Goal: Transaction & Acquisition: Download file/media

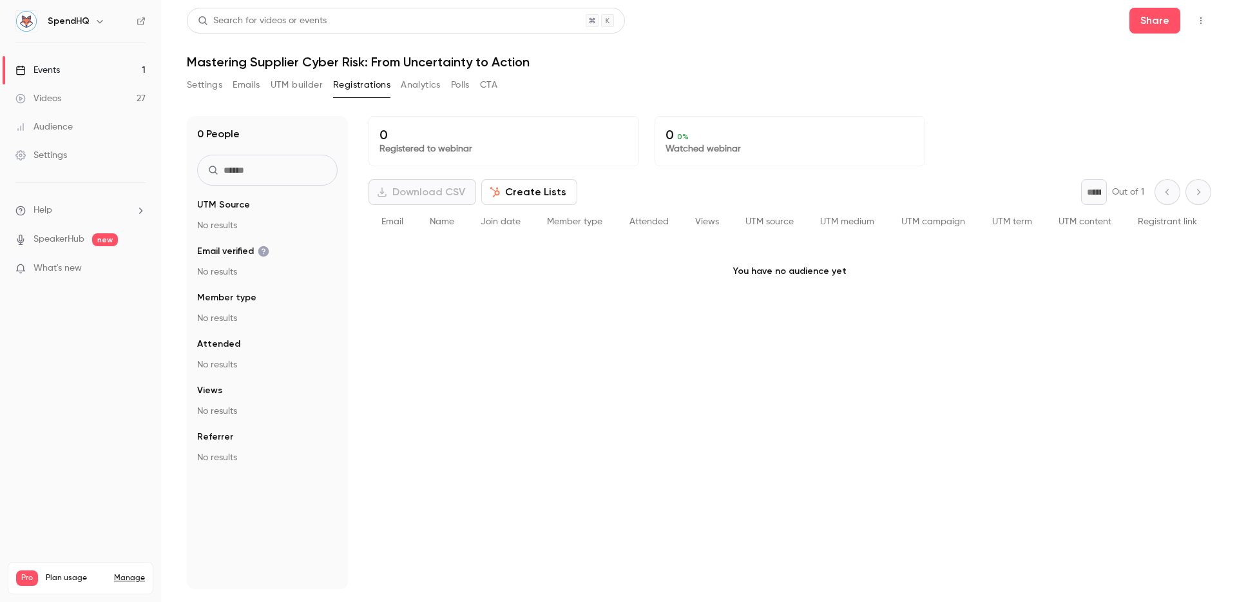
click at [720, 48] on header "Search for videos or events Share Mastering Supplier Cyber Risk: From Uncertain…" at bounding box center [699, 39] width 1024 height 62
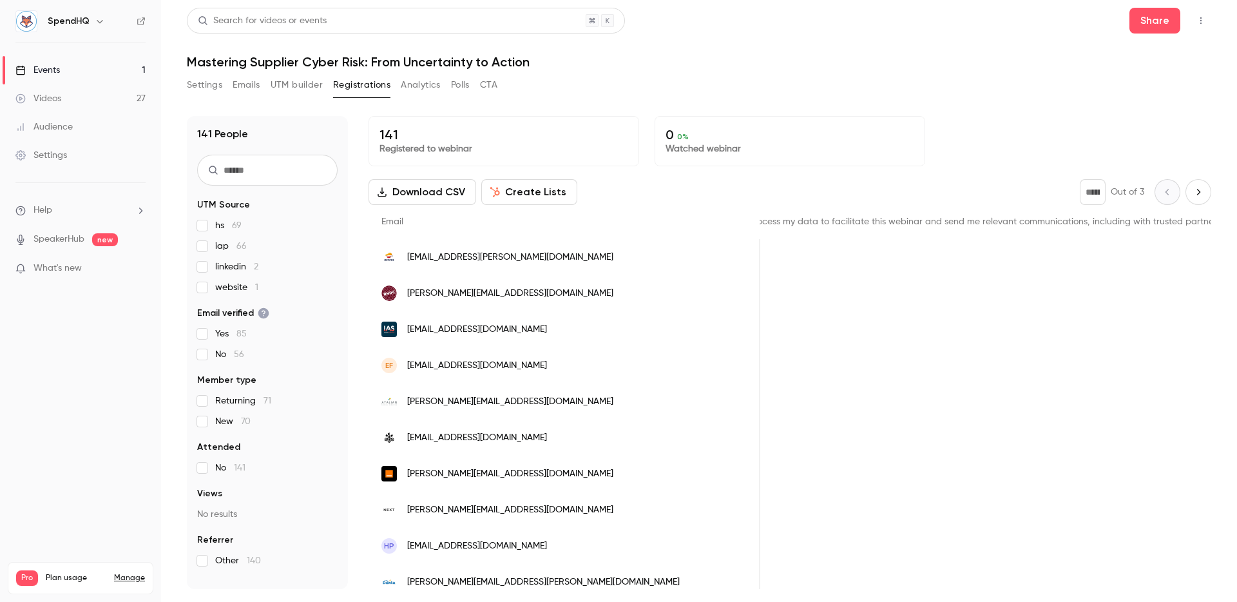
scroll to position [0, 1712]
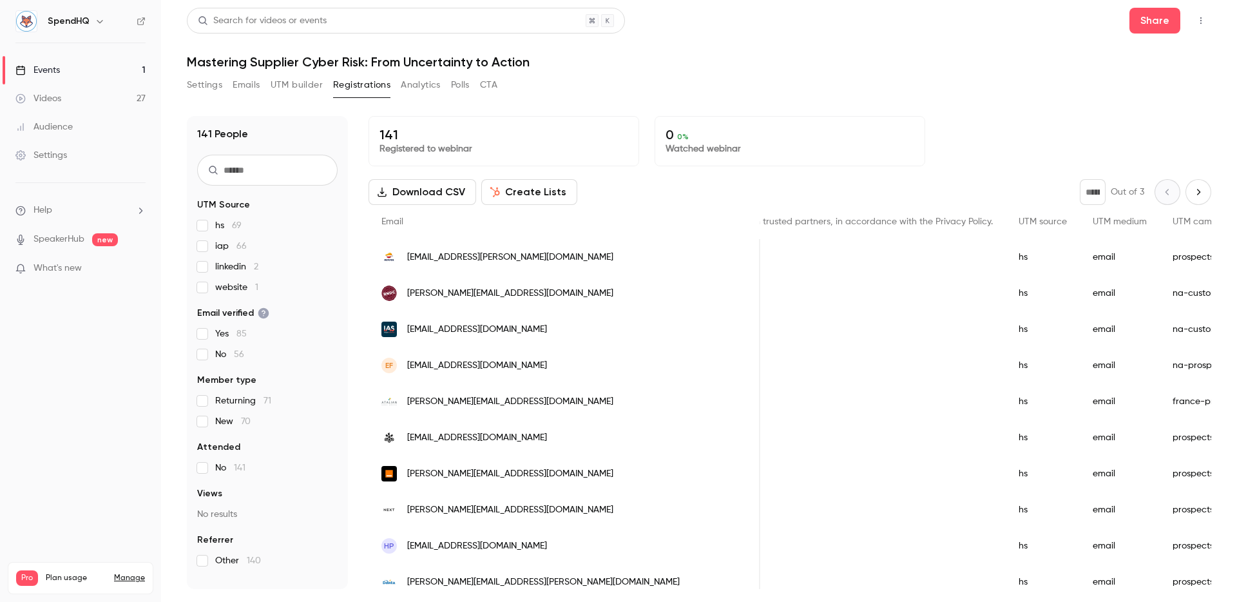
click at [813, 71] on div "Search for videos or events Share Mastering Supplier Cyber Risk: From Uncertain…" at bounding box center [699, 298] width 1024 height 581
click at [741, 84] on div "Settings Emails UTM builder Registrations Analytics Polls CTA" at bounding box center [699, 88] width 1024 height 26
click at [776, 62] on h1 "Mastering Supplier Cyber Risk: From Uncertainty to Action" at bounding box center [699, 61] width 1024 height 15
click at [674, 26] on div "Search for videos or events Share" at bounding box center [699, 21] width 1024 height 26
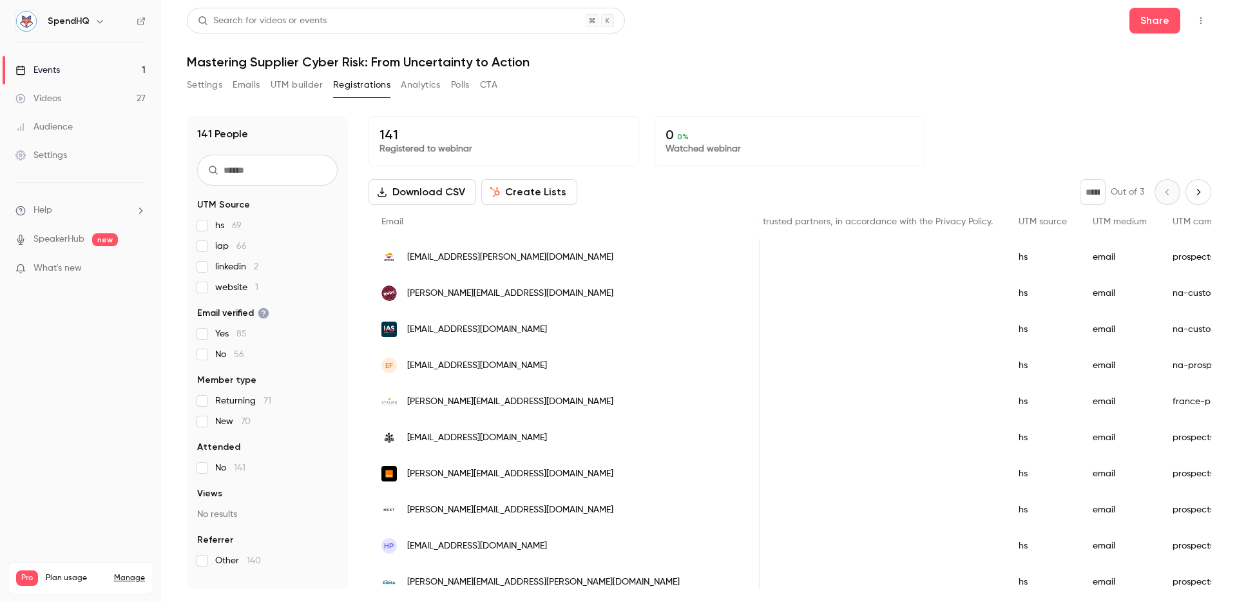
click at [292, 84] on button "UTM builder" at bounding box center [297, 85] width 52 height 21
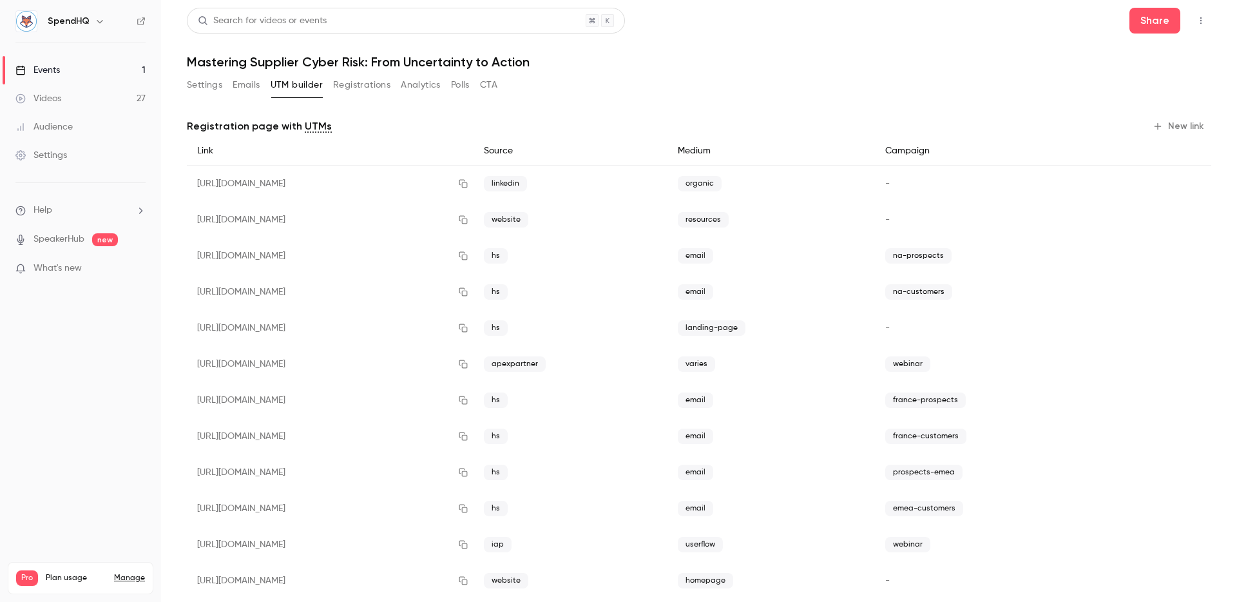
click at [727, 83] on div "Settings Emails UTM builder Registrations Analytics Polls CTA" at bounding box center [699, 88] width 1024 height 26
click at [361, 90] on button "Registrations" at bounding box center [361, 85] width 57 height 21
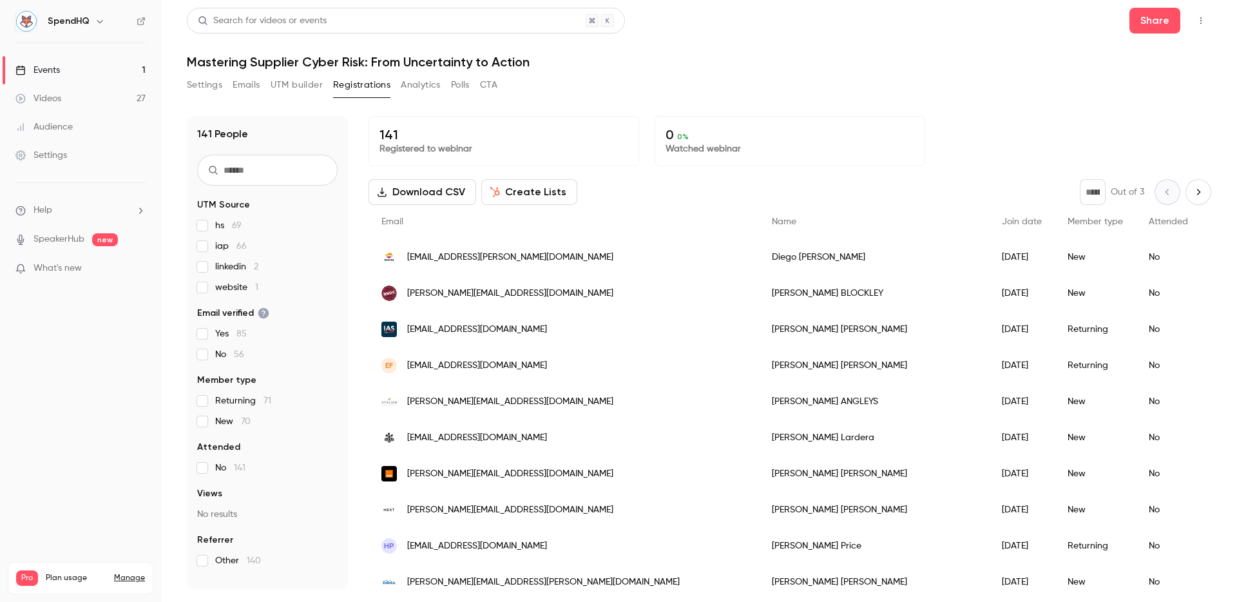
click at [399, 189] on button "Download CSV" at bounding box center [422, 192] width 108 height 26
click at [1016, 96] on div "Settings Emails UTM builder Registrations Analytics Polls CTA" at bounding box center [699, 88] width 1024 height 26
